Goal: Register for event/course

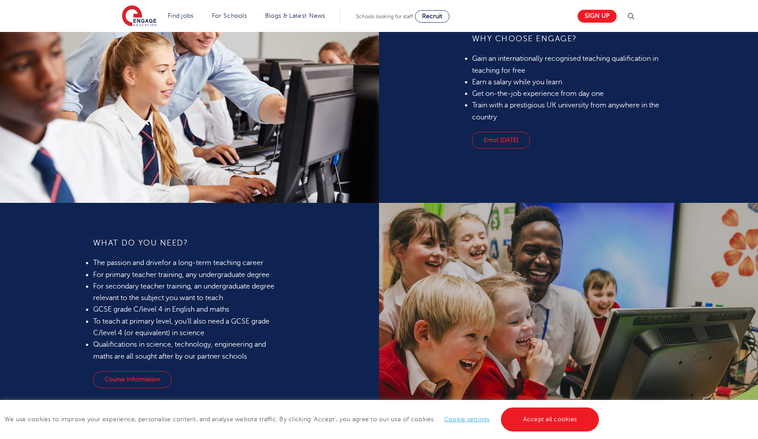
scroll to position [822, 0]
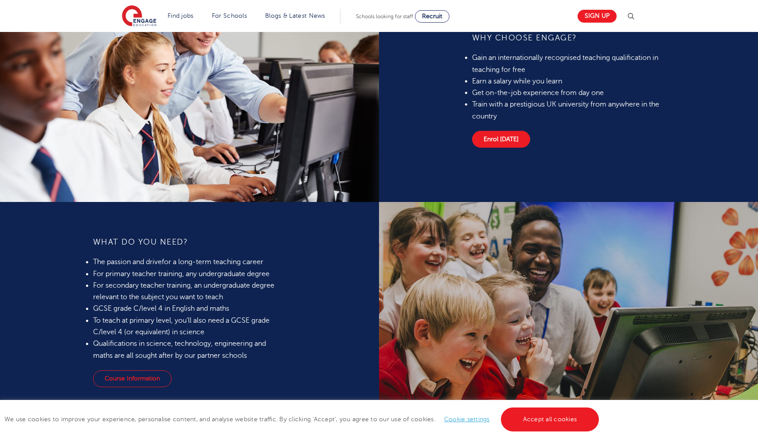
click at [514, 142] on link "Enrol today" at bounding box center [501, 139] width 58 height 17
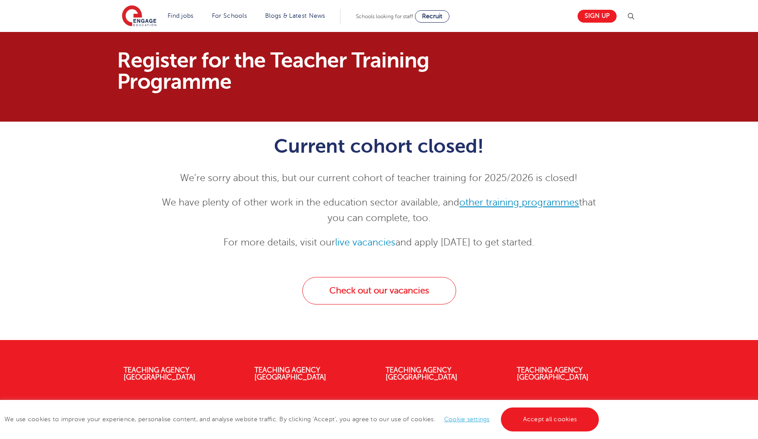
click at [483, 201] on link "other training programmes" at bounding box center [519, 202] width 120 height 11
click at [349, 240] on link "live vacancies" at bounding box center [365, 242] width 60 height 11
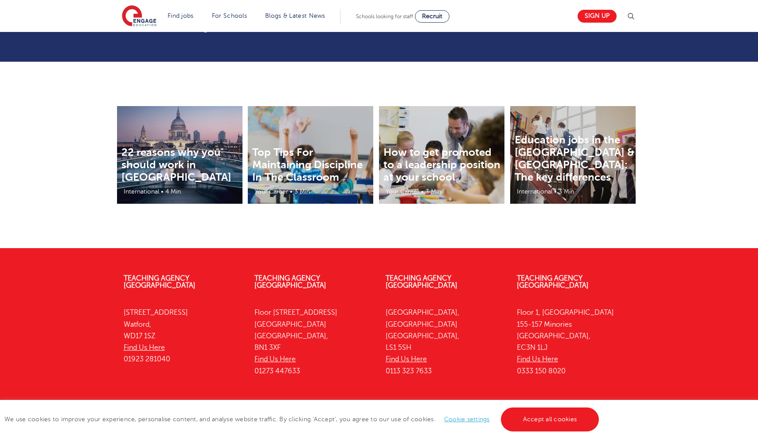
scroll to position [1202, 0]
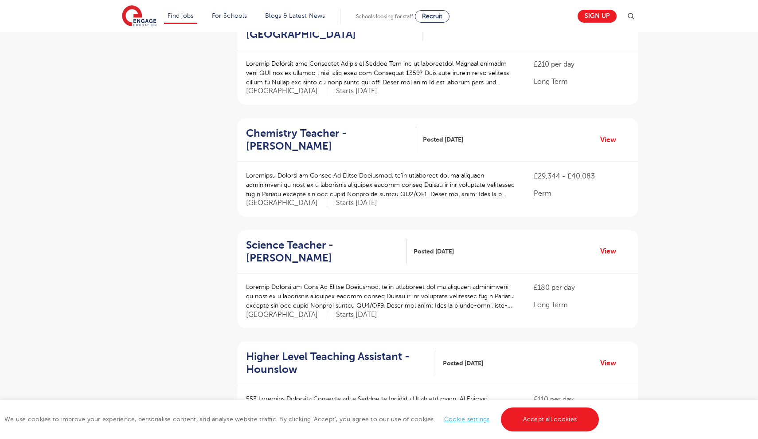
scroll to position [567, 0]
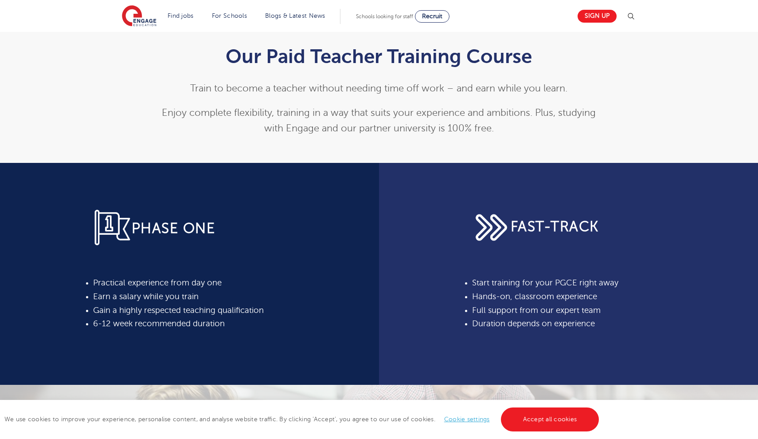
scroll to position [822, 0]
